Goal: Task Accomplishment & Management: Manage account settings

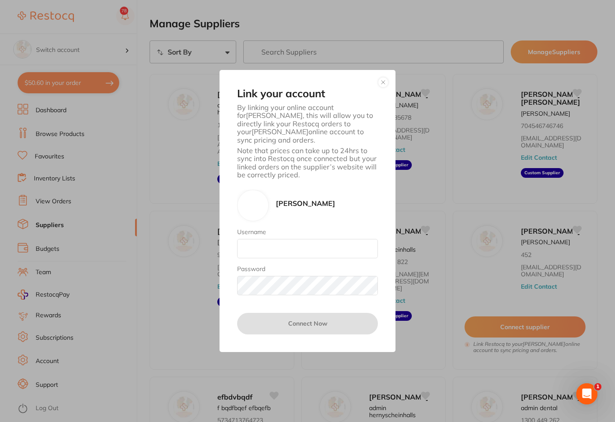
click at [386, 81] on div "Link your account By linking your online account for David Melton , this will a…" at bounding box center [307, 211] width 176 height 282
click at [383, 87] on button "button" at bounding box center [383, 82] width 11 height 11
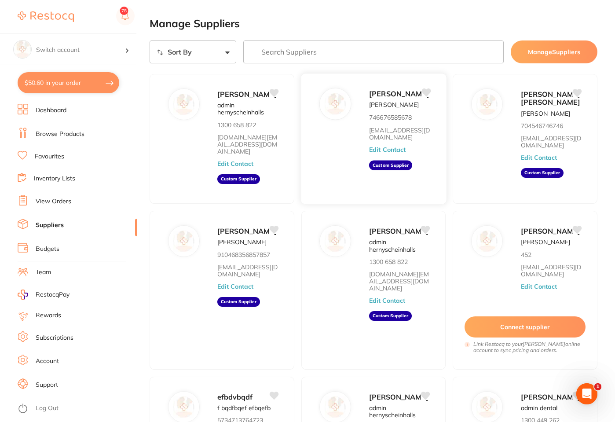
click at [388, 147] on button "Edit Contact" at bounding box center [387, 149] width 37 height 7
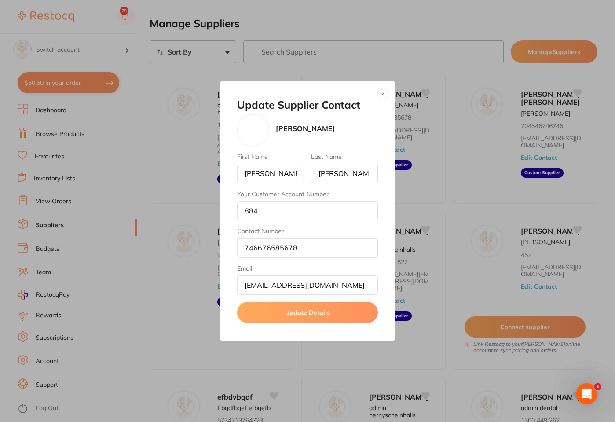
click at [387, 91] on button "button" at bounding box center [383, 93] width 11 height 11
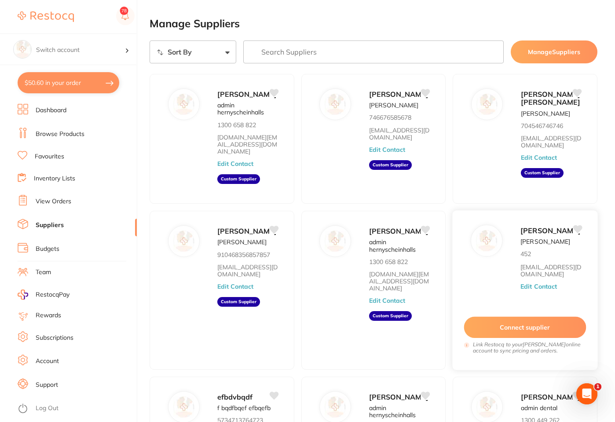
click at [502, 338] on button "Connect supplier" at bounding box center [525, 327] width 122 height 22
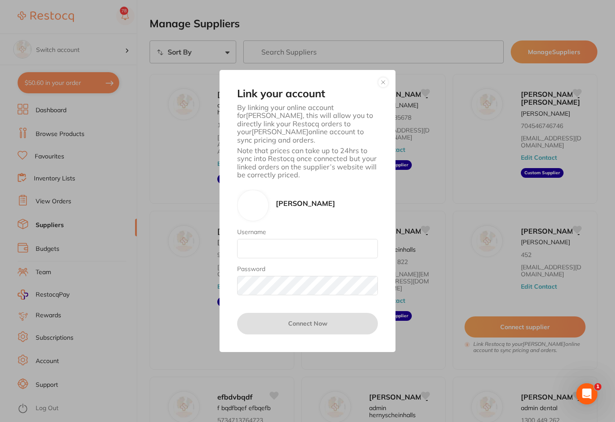
click at [441, 278] on div "Link your account By linking your online account for David Melton , this will a…" at bounding box center [307, 211] width 615 height 422
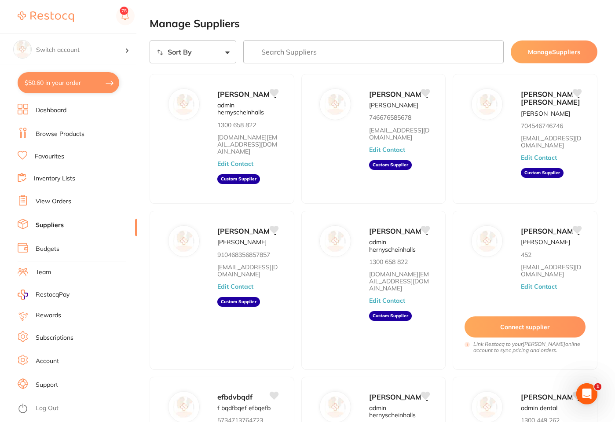
click at [224, 50] on select "Sort By A-Z Z-A" at bounding box center [193, 51] width 87 height 23
click at [222, 49] on select "Sort By A-Z Z-A" at bounding box center [193, 51] width 87 height 23
click at [223, 51] on select "Sort By A-Z Z-A" at bounding box center [193, 51] width 87 height 23
select select "searchable_suppliers_v3/sort/name:asc"
click at [150, 40] on select "Sort By A-Z Z-A" at bounding box center [193, 51] width 87 height 23
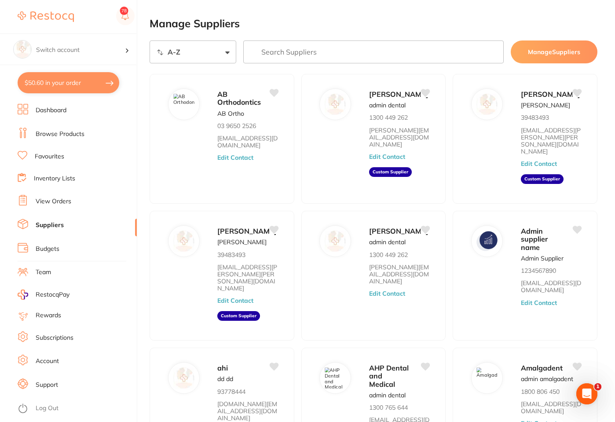
click at [229, 54] on select "Sort By A-Z Z-A" at bounding box center [193, 51] width 87 height 23
click at [194, 51] on select "Sort By A-Z Z-A" at bounding box center [193, 51] width 87 height 23
click at [222, 55] on select "Sort By A-Z Z-A" at bounding box center [193, 51] width 87 height 23
click at [228, 54] on select "Sort By A-Z Z-A" at bounding box center [193, 51] width 87 height 23
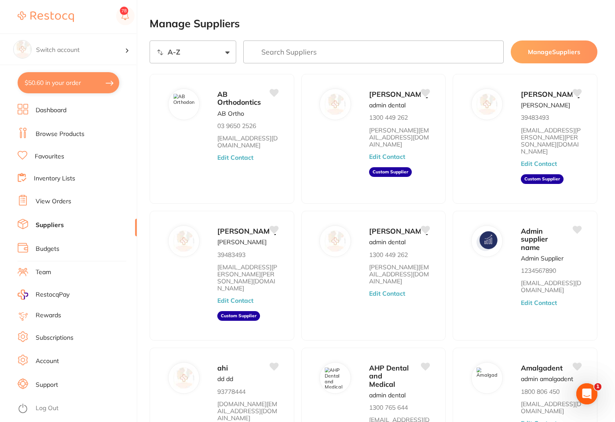
click at [225, 51] on select "Sort By A-Z Z-A" at bounding box center [193, 51] width 87 height 23
click at [228, 53] on select "Sort By A-Z Z-A" at bounding box center [193, 51] width 87 height 23
click at [226, 51] on select "Sort By A-Z Z-A" at bounding box center [193, 51] width 87 height 23
click at [220, 51] on select "Sort By A-Z Z-A" at bounding box center [193, 51] width 87 height 23
click at [223, 54] on select "Sort By A-Z Z-A" at bounding box center [193, 51] width 87 height 23
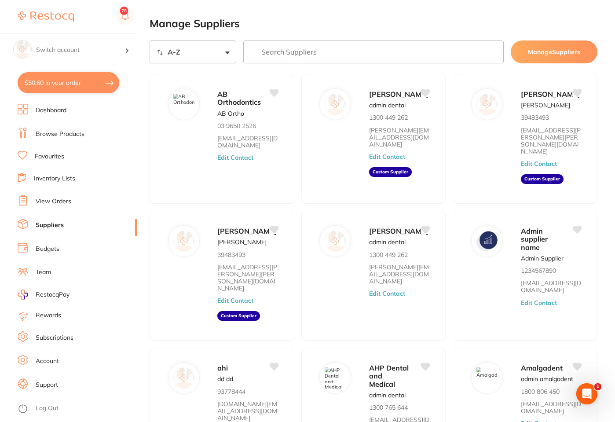
click at [224, 46] on select "Sort By A-Z Z-A" at bounding box center [193, 51] width 87 height 23
click at [230, 53] on select "Sort By A-Z Z-A" at bounding box center [193, 51] width 87 height 23
click at [223, 51] on select "Sort By A-Z Z-A" at bounding box center [193, 51] width 87 height 23
click at [227, 52] on select "Sort By A-Z Z-A" at bounding box center [193, 51] width 87 height 23
drag, startPoint x: 589, startPoint y: 0, endPoint x: 228, endPoint y: 52, distance: 365.3
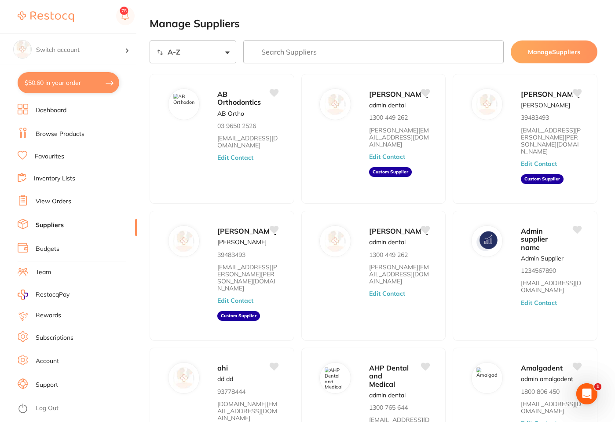
click at [228, 52] on select "Sort By A-Z Z-A" at bounding box center [193, 51] width 87 height 23
click at [150, 40] on select "Sort By A-Z Z-A" at bounding box center [193, 51] width 87 height 23
click at [223, 51] on select "Sort By A-Z Z-A" at bounding box center [193, 51] width 87 height 23
click at [293, 45] on input "search" at bounding box center [373, 51] width 260 height 23
click at [48, 200] on link "View Orders" at bounding box center [54, 201] width 36 height 9
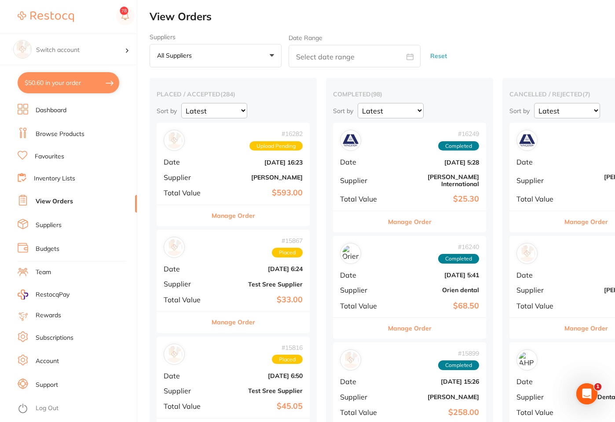
click at [271, 57] on button "All suppliers +0" at bounding box center [216, 56] width 132 height 24
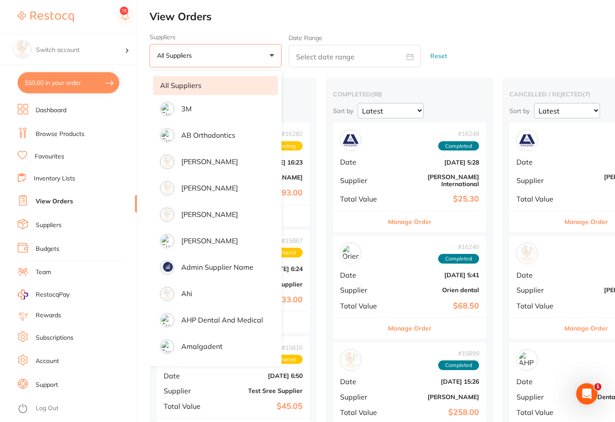
click at [271, 57] on button "All suppliers +0" at bounding box center [216, 56] width 132 height 24
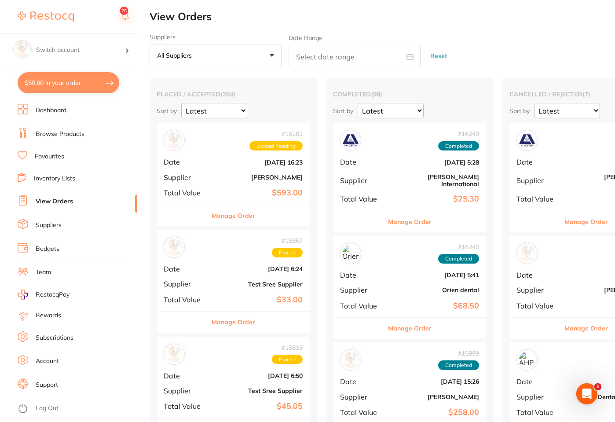
click at [271, 58] on button "All suppliers +0" at bounding box center [216, 56] width 132 height 24
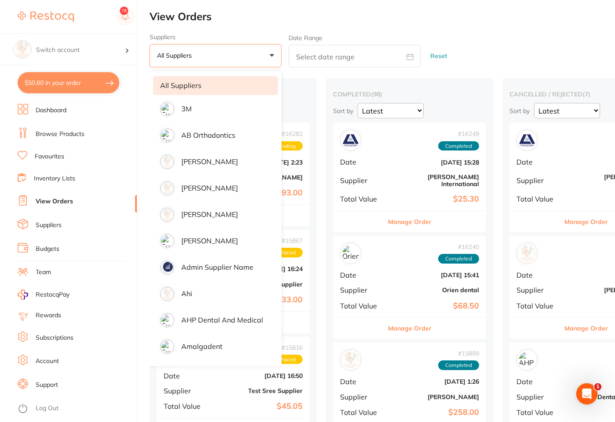
click at [271, 58] on button "All suppliers +0" at bounding box center [216, 56] width 132 height 24
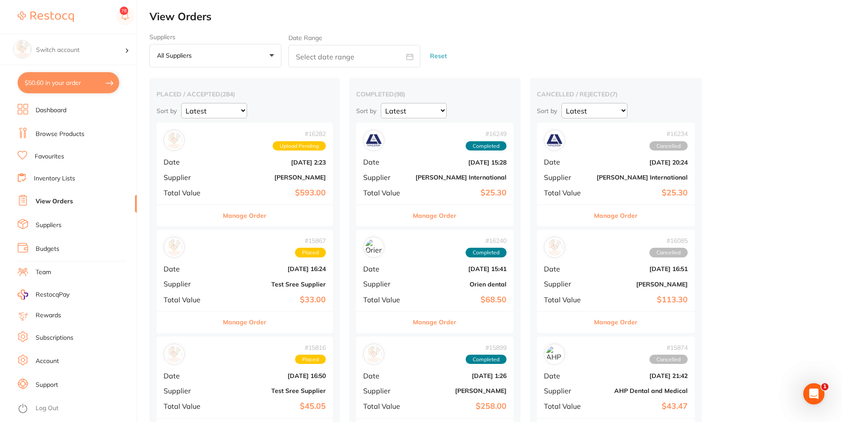
click at [439, 57] on button "Reset" at bounding box center [439, 55] width 22 height 23
click at [434, 53] on button "Reset" at bounding box center [439, 55] width 22 height 23
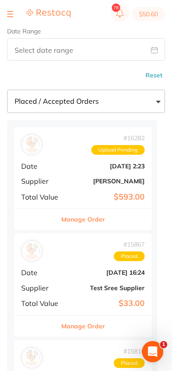
scroll to position [80, 0]
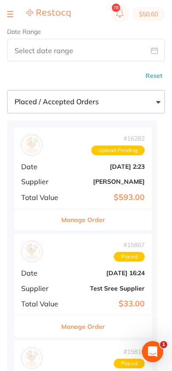
click at [157, 105] on select "Placed / Accepted Orders Completed Orders Cancelled / Rejected Orders" at bounding box center [85, 101] width 157 height 23
click at [7, 90] on select "Placed / Accepted Orders Completed Orders Cancelled / Rejected Orders" at bounding box center [85, 101] width 157 height 23
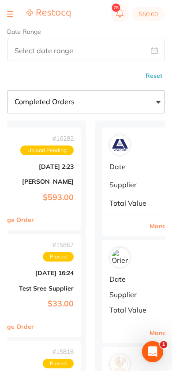
scroll to position [0, 0]
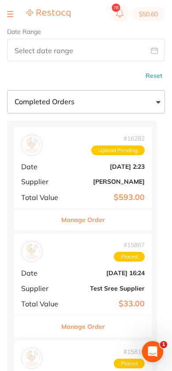
click at [154, 100] on select "Placed / Accepted Orders Completed Orders Cancelled / Rejected Orders" at bounding box center [85, 101] width 157 height 23
click at [154, 108] on select "Placed / Accepted Orders Completed Orders Cancelled / Rejected Orders" at bounding box center [85, 101] width 157 height 23
click at [142, 106] on select "Placed / Accepted Orders Completed Orders Cancelled / Rejected Orders" at bounding box center [85, 101] width 157 height 23
select select "placed"
click at [7, 90] on select "Placed / Accepted Orders Completed Orders Cancelled / Rejected Orders" at bounding box center [85, 101] width 157 height 23
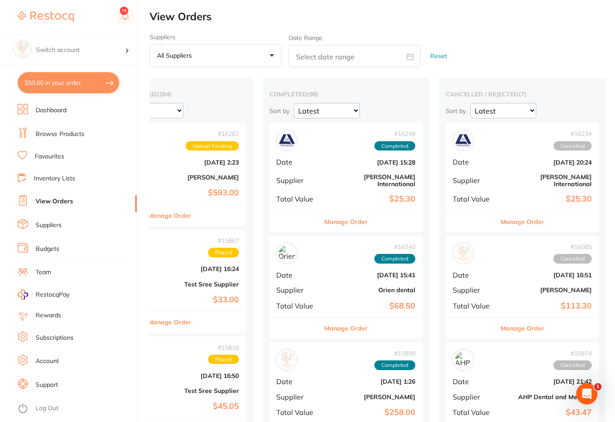
click at [366, 56] on input "text" at bounding box center [355, 56] width 132 height 22
select select "8"
select select "2025"
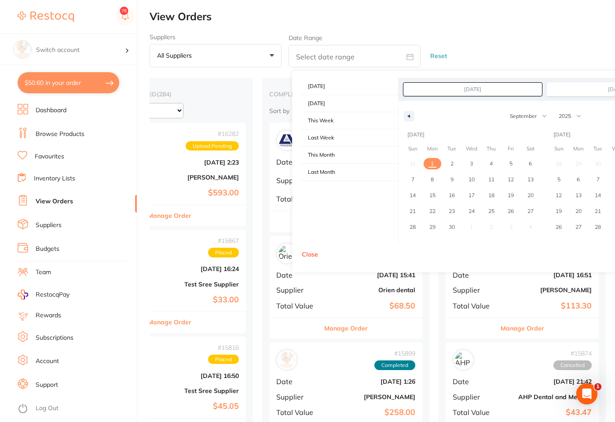
click at [244, 62] on button "All suppliers +0" at bounding box center [216, 56] width 132 height 24
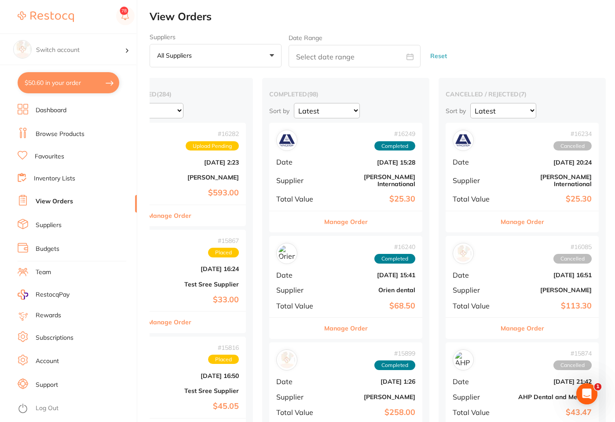
click at [396, 59] on input "text" at bounding box center [355, 56] width 132 height 22
select select "8"
select select "2025"
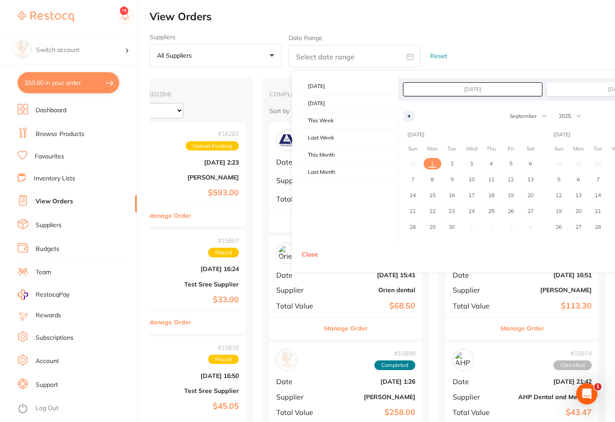
click at [380, 56] on input "text" at bounding box center [355, 56] width 132 height 22
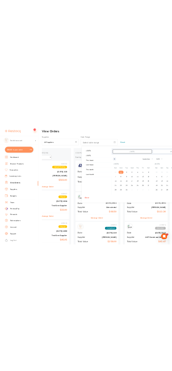
scroll to position [0, 62]
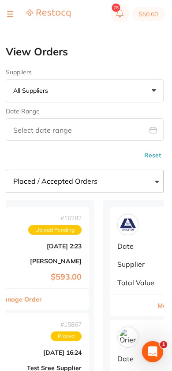
scroll to position [0, 0]
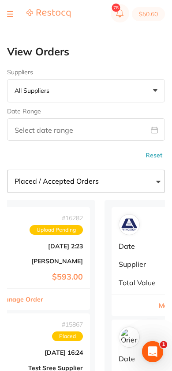
click at [153, 130] on icon at bounding box center [153, 130] width 7 height 7
select select "8"
select select "2025"
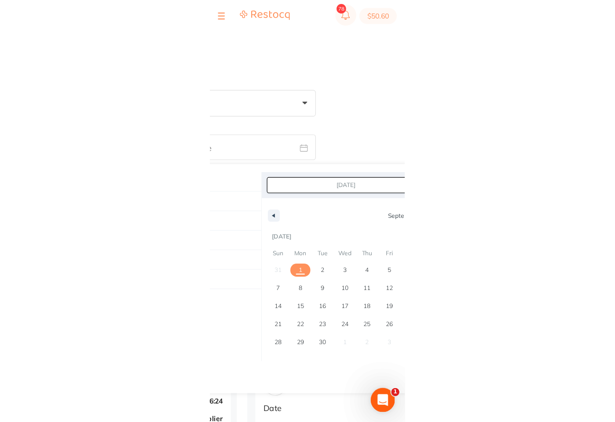
scroll to position [0, 89]
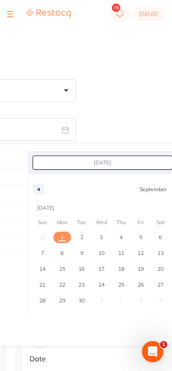
click at [299, 182] on span "January February March April May June July August September October November De…" at bounding box center [174, 189] width 250 height 15
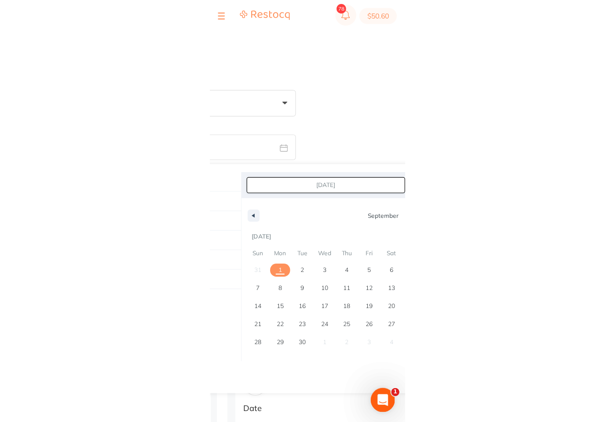
scroll to position [0, 83]
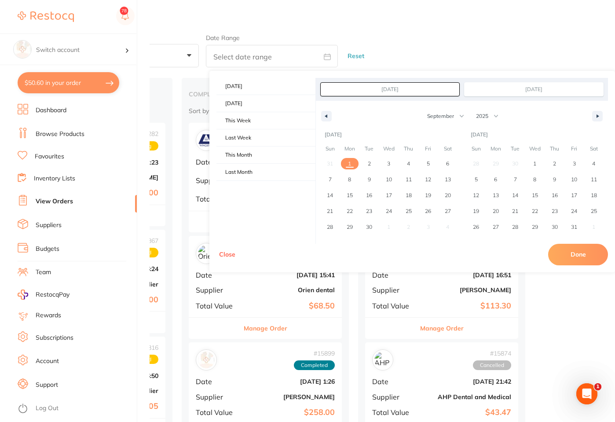
click at [454, 58] on div "Suppliers All suppliers +0 All suppliers 3M AB Orthodontics Adam Dental Adam De…" at bounding box center [299, 50] width 465 height 34
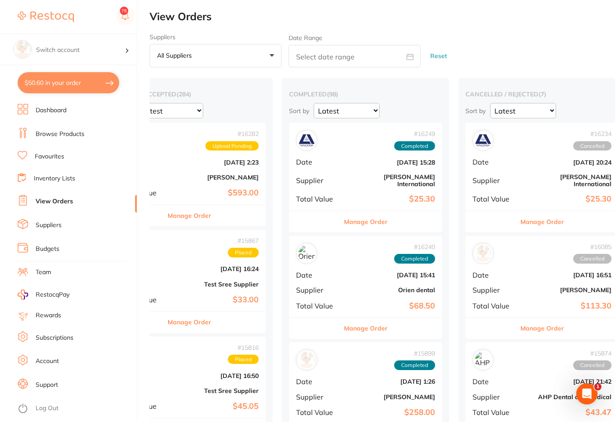
scroll to position [0, 0]
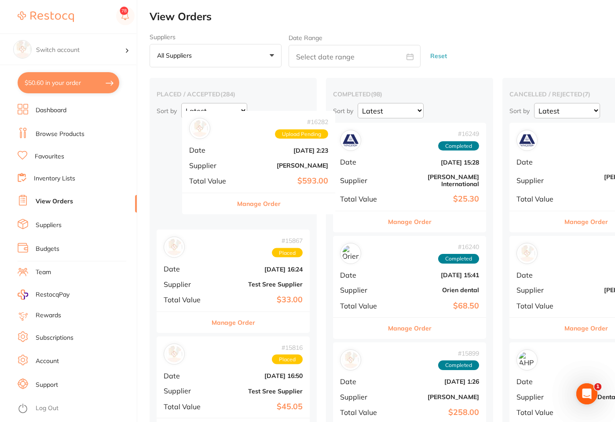
drag, startPoint x: 230, startPoint y: 184, endPoint x: 256, endPoint y: 170, distance: 29.1
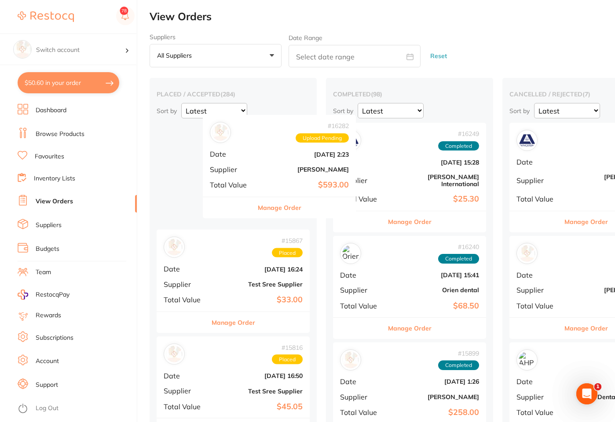
drag, startPoint x: 232, startPoint y: 169, endPoint x: 281, endPoint y: 161, distance: 49.0
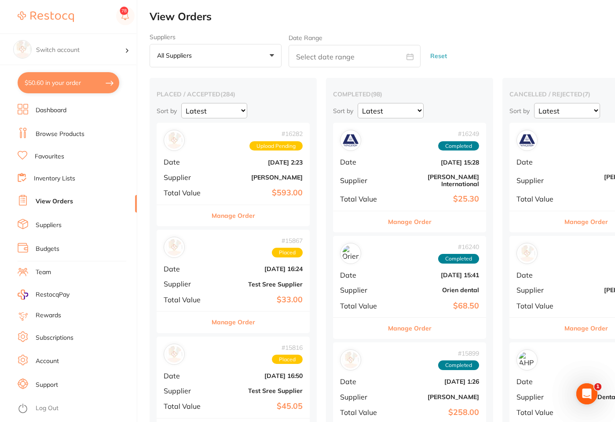
click at [52, 106] on link "Dashboard" at bounding box center [51, 110] width 31 height 9
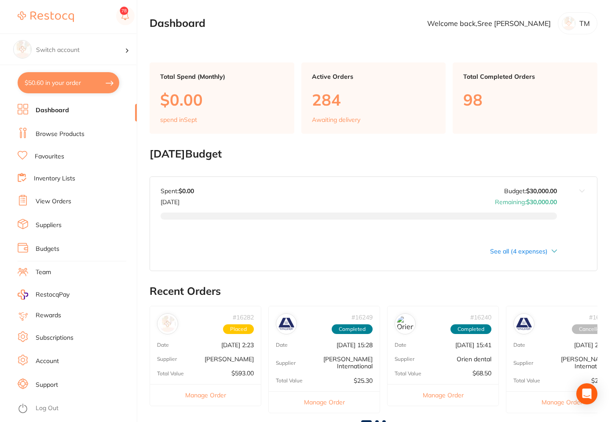
click at [59, 138] on link "Browse Products" at bounding box center [60, 134] width 49 height 9
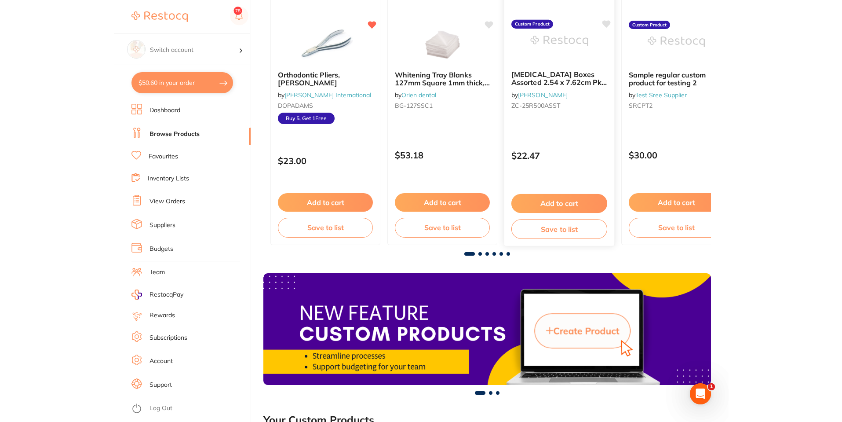
scroll to position [132, 0]
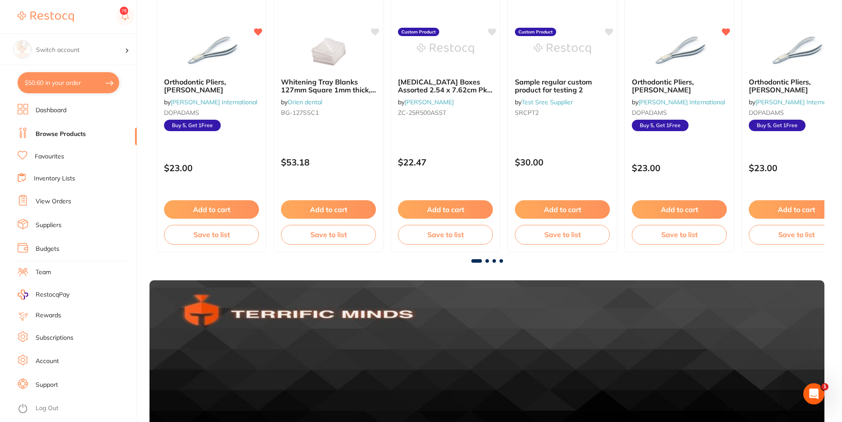
click at [51, 275] on li "Team" at bounding box center [77, 272] width 119 height 13
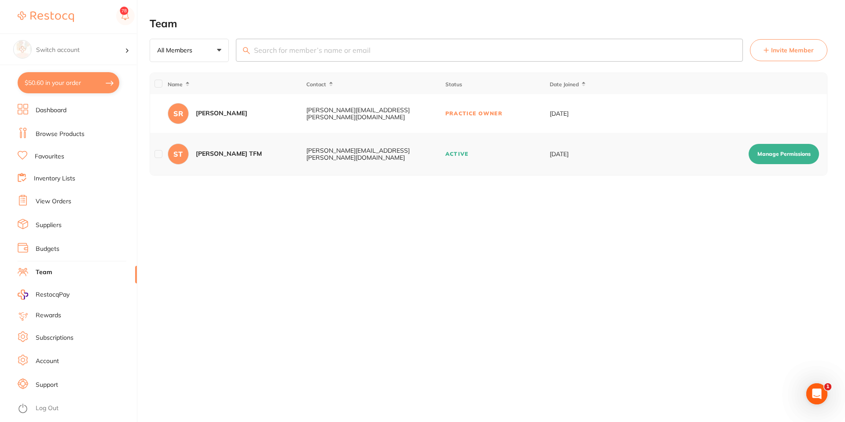
click at [43, 315] on link "Rewards" at bounding box center [49, 315] width 26 height 9
click at [51, 296] on span "RestocqPay" at bounding box center [53, 294] width 34 height 9
click at [54, 336] on link "Subscriptions" at bounding box center [55, 337] width 38 height 9
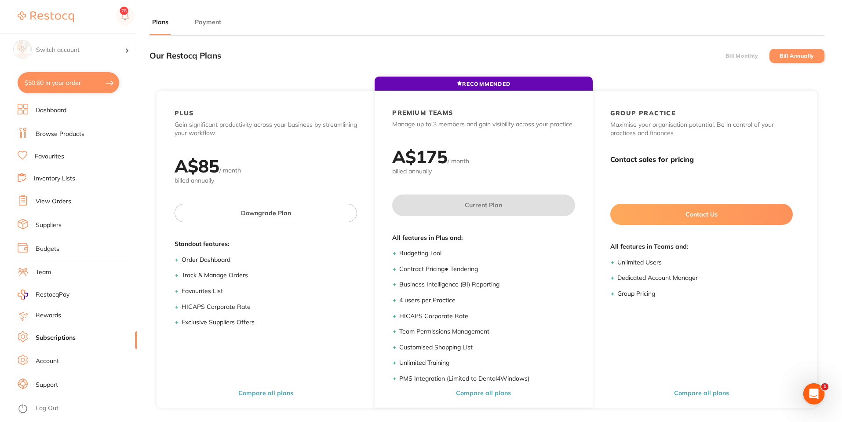
click at [56, 365] on link "Account" at bounding box center [47, 361] width 23 height 9
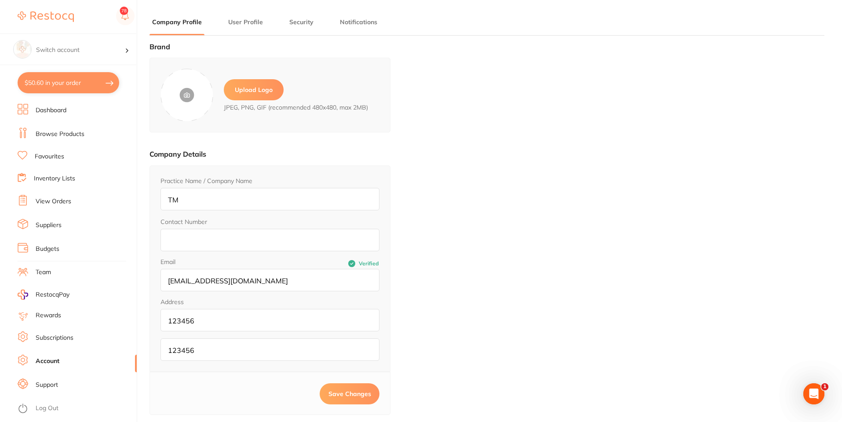
type input "Sree"
type input "[PERSON_NAME]"
type input "[PERSON_NAME][EMAIL_ADDRESS][PERSON_NAME][DOMAIN_NAME]"
click at [46, 386] on link "Support" at bounding box center [47, 384] width 22 height 9
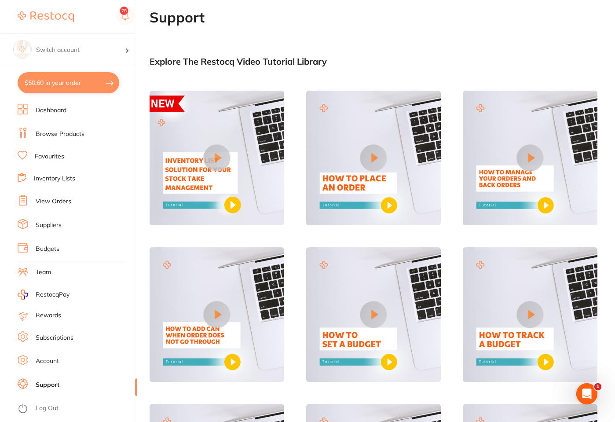
click at [42, 360] on link "Account" at bounding box center [47, 361] width 23 height 9
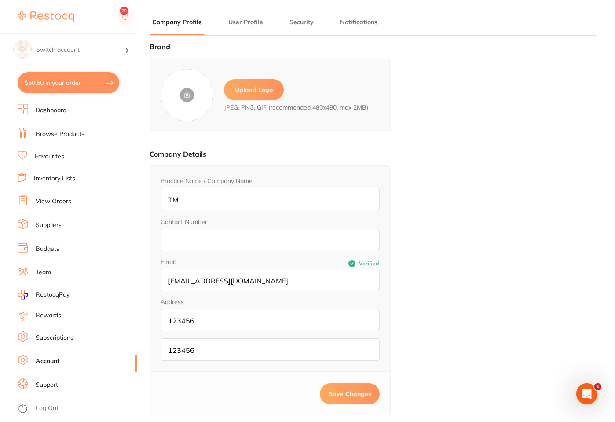
type input "Sree"
type input "[PERSON_NAME]"
type input "[PERSON_NAME][EMAIL_ADDRESS][PERSON_NAME][DOMAIN_NAME]"
click at [233, 23] on button "User Profile" at bounding box center [246, 22] width 40 height 8
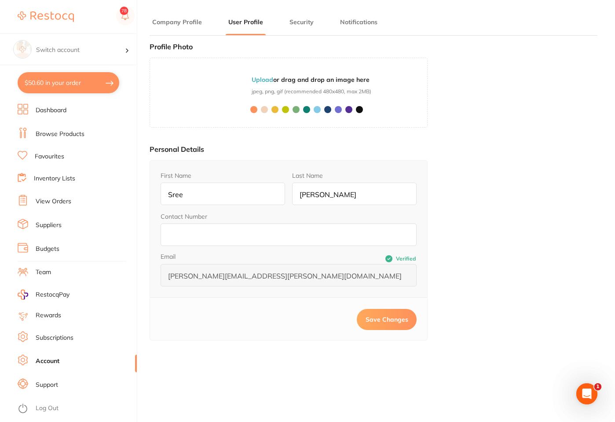
click at [297, 17] on main "Company Profile User Profile Security Notifications Brand Upload Logo JPEG, PNG…" at bounding box center [382, 270] width 465 height 540
click at [295, 21] on button "Security" at bounding box center [301, 22] width 29 height 8
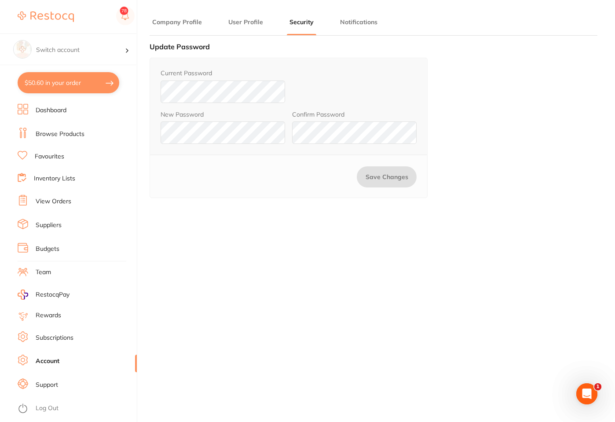
click at [354, 24] on button "Notifications" at bounding box center [358, 22] width 43 height 8
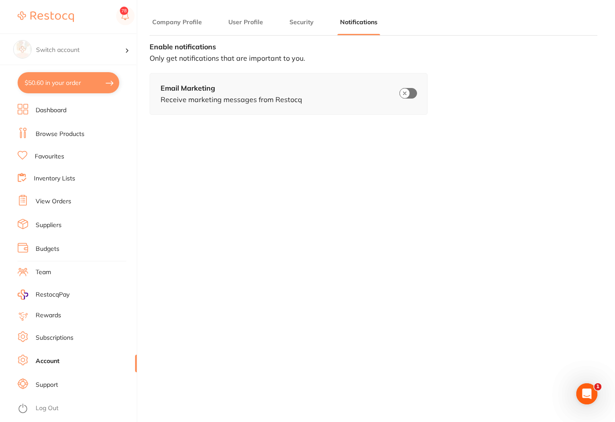
click at [403, 94] on input "checkbox" at bounding box center [408, 93] width 18 height 11
click at [410, 93] on input "checkbox" at bounding box center [408, 93] width 18 height 11
click at [403, 93] on input "checkbox" at bounding box center [408, 93] width 18 height 11
click at [411, 93] on input "checkbox" at bounding box center [408, 93] width 18 height 11
checkbox input "false"
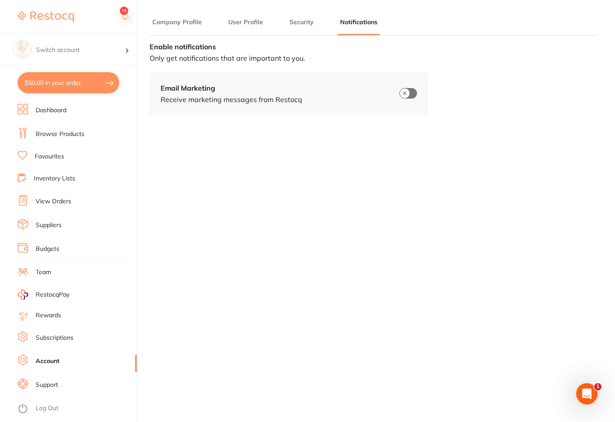
click at [167, 23] on button "Company Profile" at bounding box center [177, 22] width 55 height 8
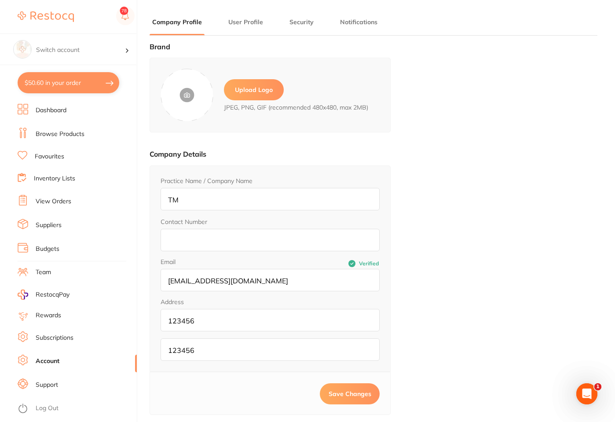
click at [58, 134] on link "Browse Products" at bounding box center [60, 134] width 49 height 9
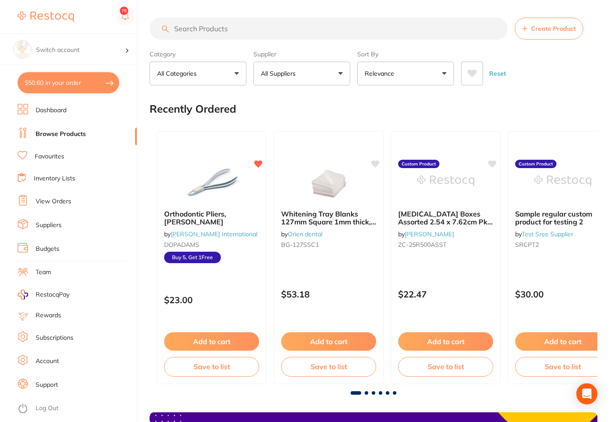
click at [545, 33] on button "Create Product" at bounding box center [549, 29] width 69 height 22
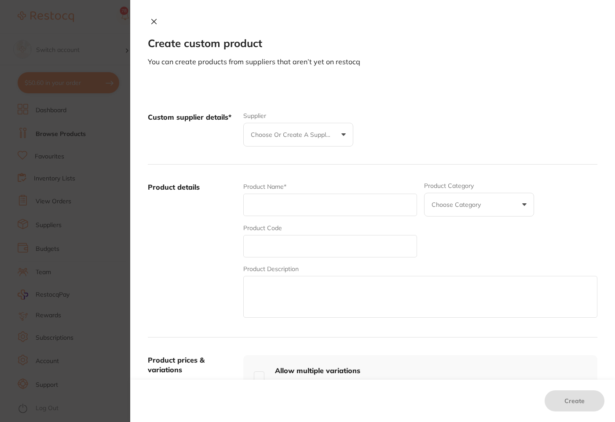
click at [150, 22] on icon at bounding box center [153, 21] width 7 height 7
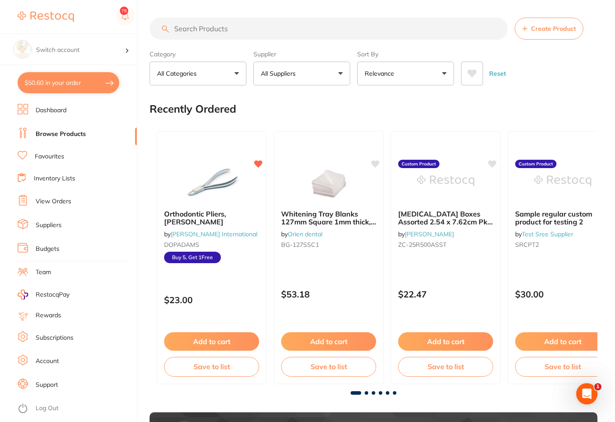
click at [555, 30] on span "Create Product" at bounding box center [553, 28] width 45 height 7
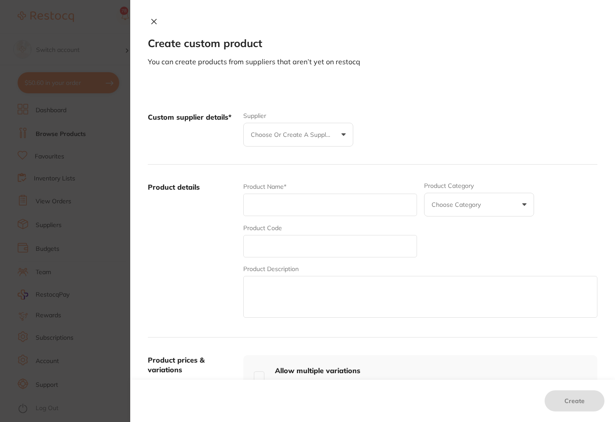
click at [328, 139] on p "Choose or create a supplier" at bounding box center [293, 134] width 84 height 9
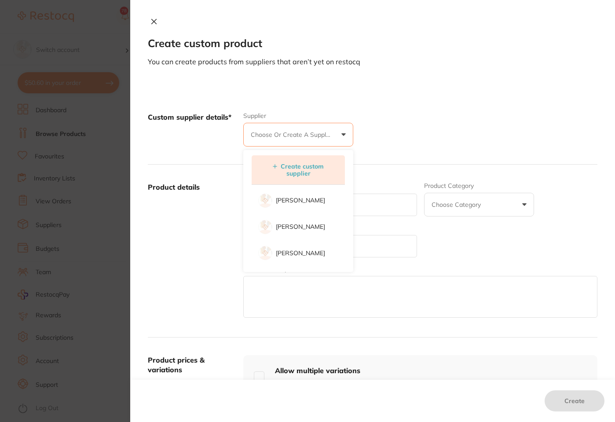
click at [309, 164] on button "Create custom supplier" at bounding box center [298, 169] width 80 height 15
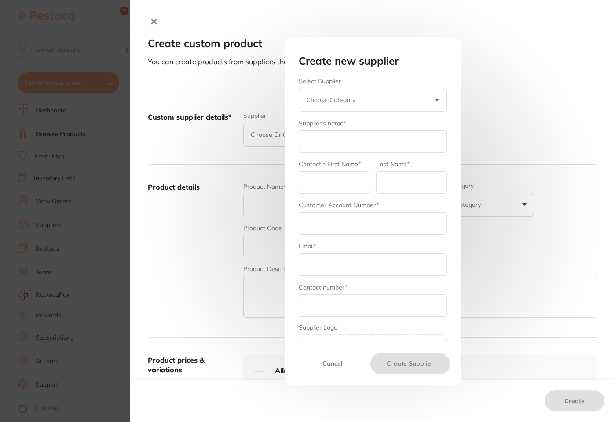
scroll to position [41, 0]
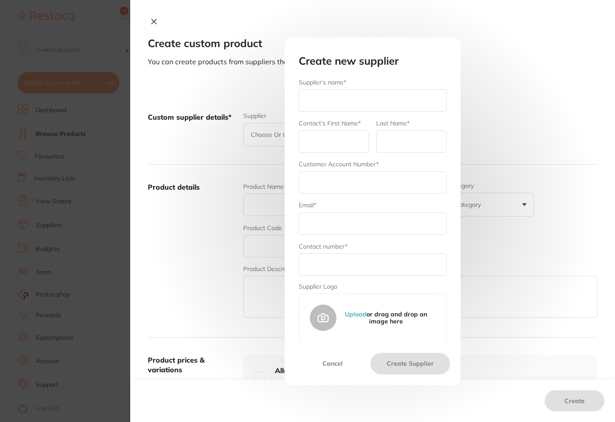
click at [156, 22] on div "Create new supplier Select Supplier Choose Category Henry Schein Halas Adam Den…" at bounding box center [372, 211] width 485 height 422
click at [153, 22] on div "Create new supplier Select Supplier Choose Category Henry Schein Halas Adam Den…" at bounding box center [372, 211] width 485 height 422
click at [329, 364] on button "Cancel" at bounding box center [332, 363] width 75 height 21
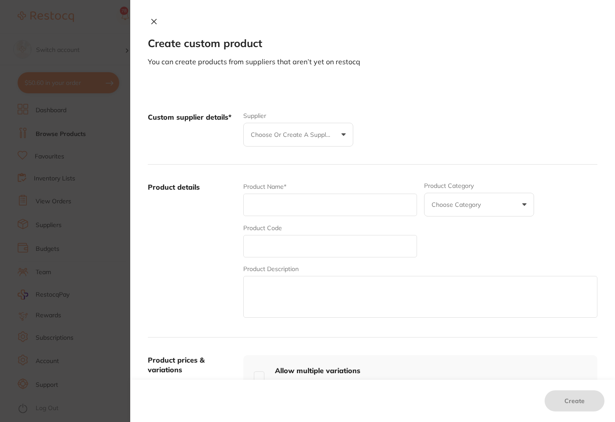
click at [153, 22] on icon at bounding box center [154, 21] width 5 height 5
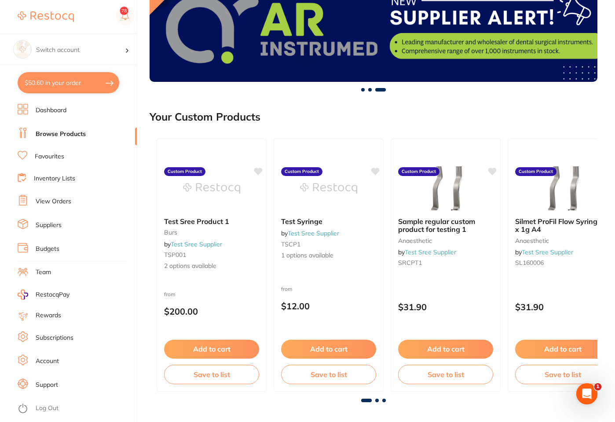
scroll to position [484, 0]
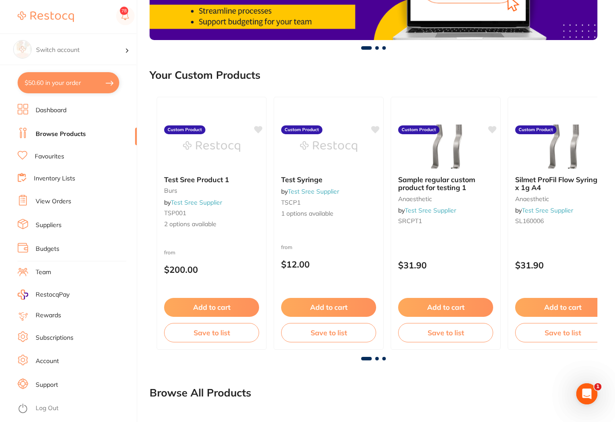
click at [377, 49] on span at bounding box center [377, 48] width 4 height 4
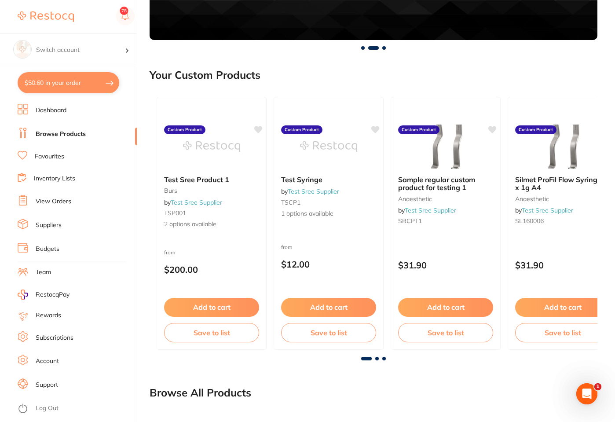
click at [384, 49] on span at bounding box center [384, 48] width 4 height 4
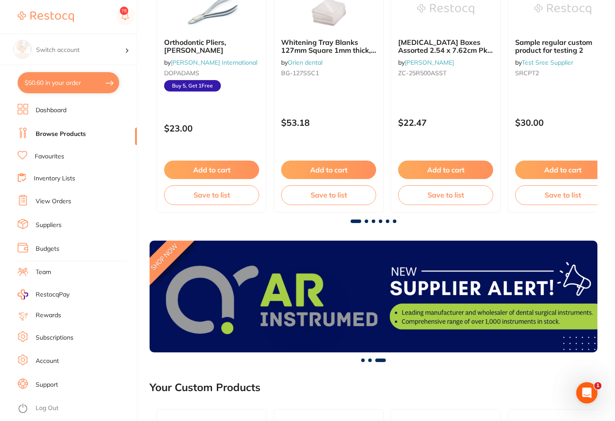
scroll to position [172, 0]
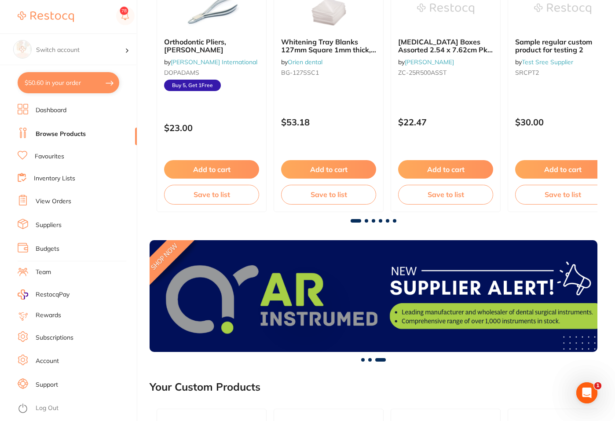
click at [366, 221] on span at bounding box center [367, 221] width 4 height 4
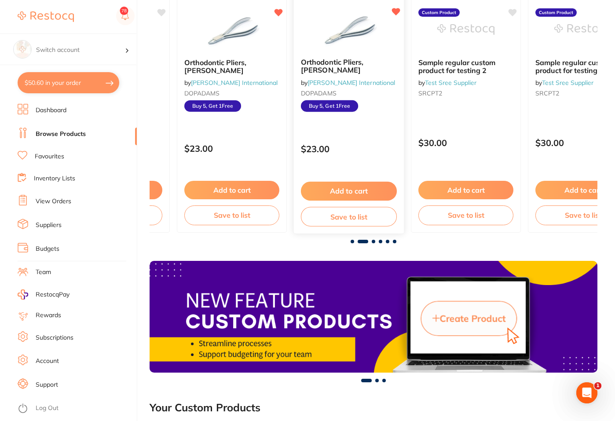
scroll to position [0, 0]
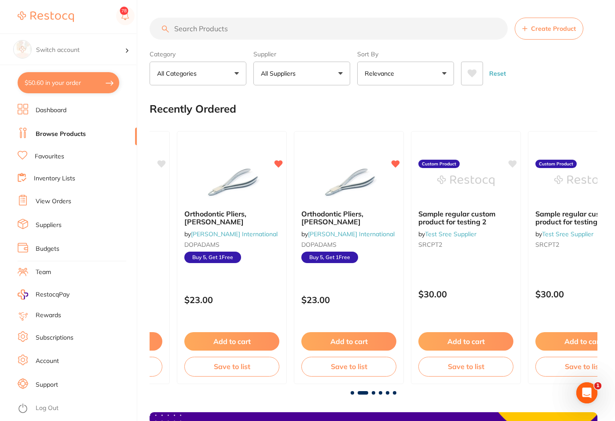
click at [54, 202] on link "View Orders" at bounding box center [54, 201] width 36 height 9
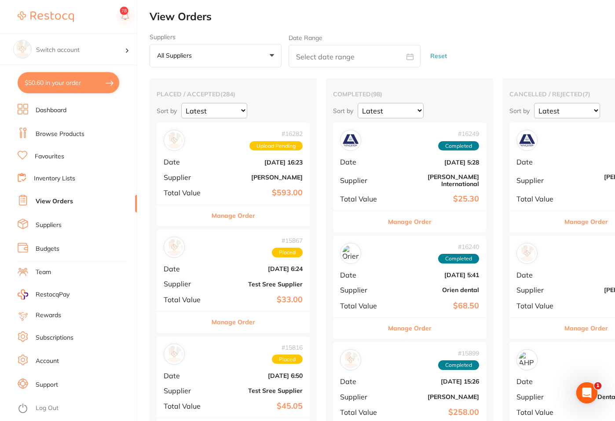
click at [46, 363] on link "Account" at bounding box center [47, 361] width 23 height 9
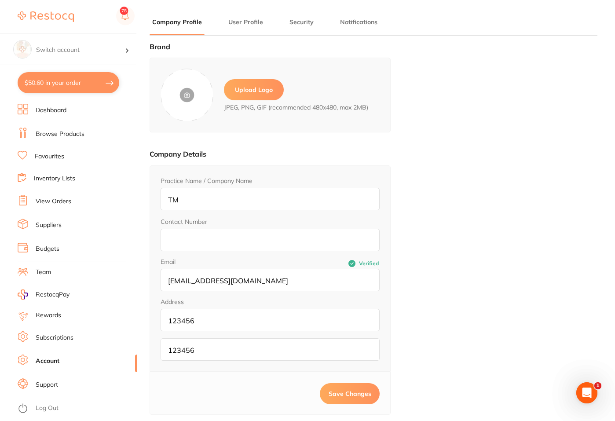
type input "Sree"
type input "[PERSON_NAME]"
type input "[PERSON_NAME][EMAIL_ADDRESS][PERSON_NAME][DOMAIN_NAME]"
click at [46, 272] on link "Team" at bounding box center [43, 272] width 15 height 9
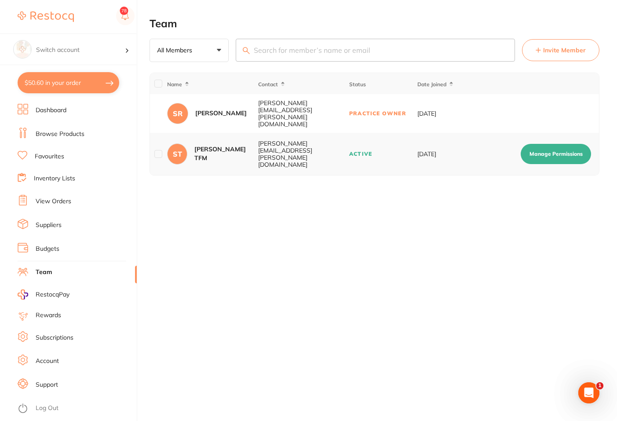
click at [52, 406] on link "Log Out" at bounding box center [47, 408] width 23 height 9
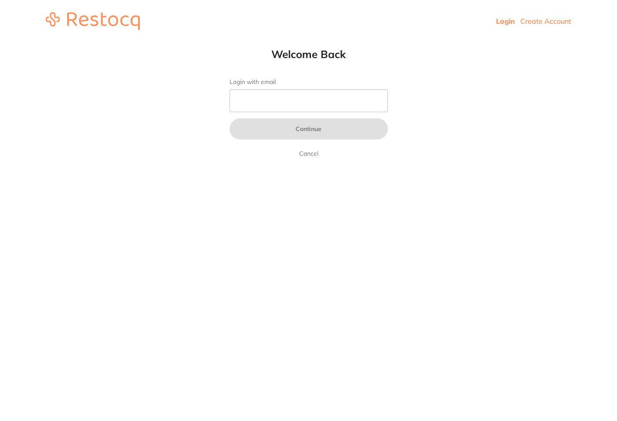
click at [264, 108] on input "Login with email" at bounding box center [309, 100] width 158 height 23
type input "[PERSON_NAME][EMAIL_ADDRESS][PERSON_NAME][DOMAIN_NAME]"
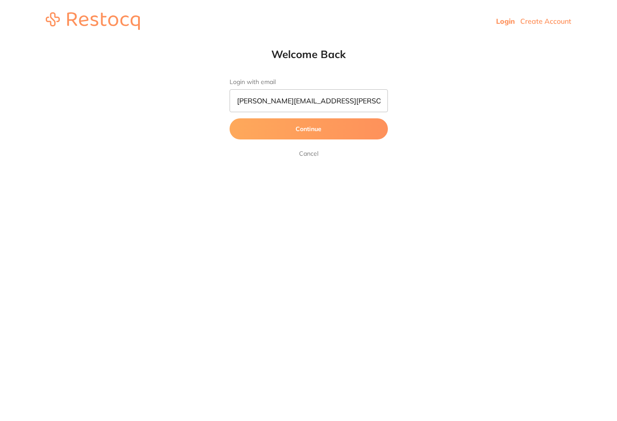
click at [274, 128] on button "Continue" at bounding box center [309, 128] width 158 height 21
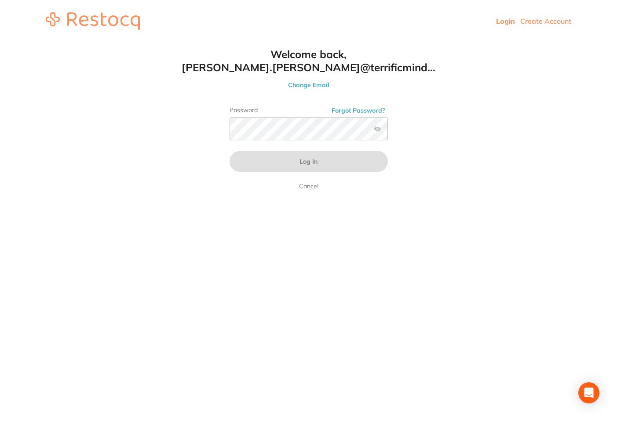
click at [260, 117] on div "Password Forgot Password?" at bounding box center [309, 126] width 158 height 41
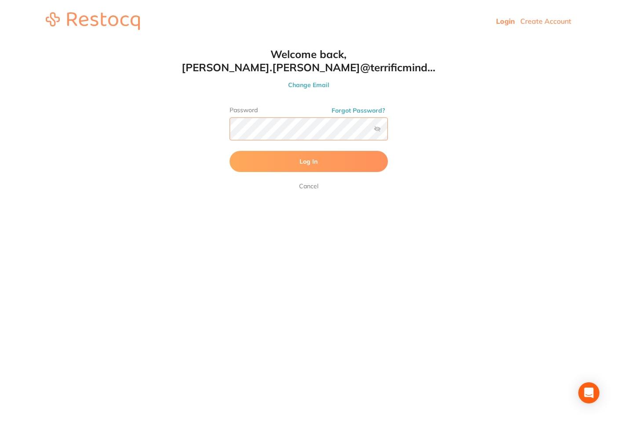
click at [230, 151] on button "Log In" at bounding box center [309, 161] width 158 height 21
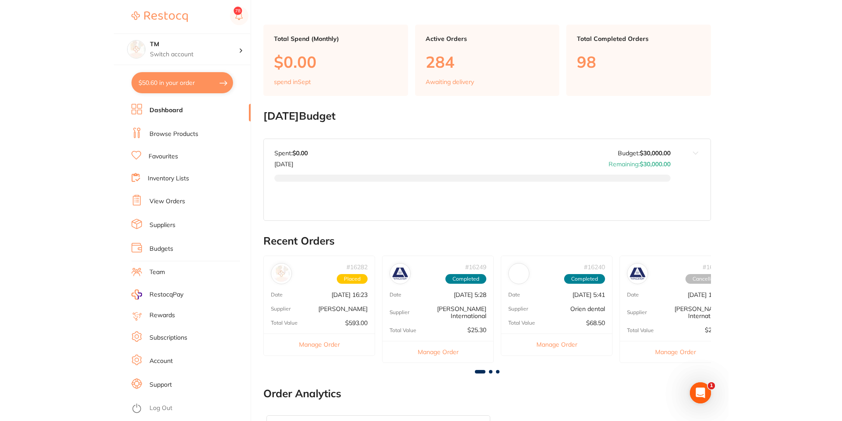
scroll to position [232, 0]
